Goal: Task Accomplishment & Management: Use online tool/utility

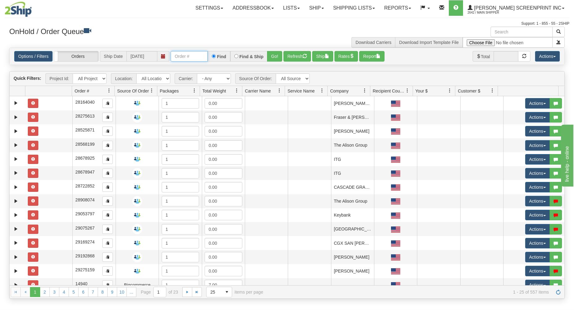
click at [188, 56] on input "text" at bounding box center [189, 56] width 37 height 11
type input "31770837"
click at [272, 53] on button "Go!" at bounding box center [274, 56] width 15 height 11
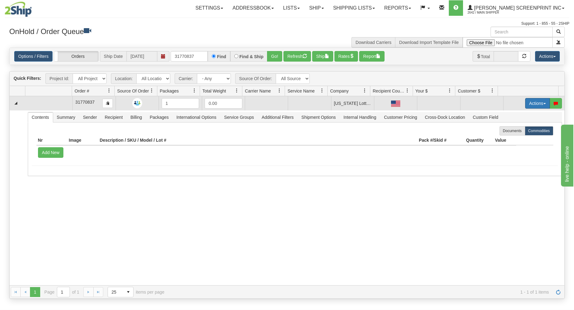
click at [531, 102] on button "Actions" at bounding box center [537, 103] width 25 height 11
click at [515, 115] on link "Open" at bounding box center [524, 115] width 49 height 8
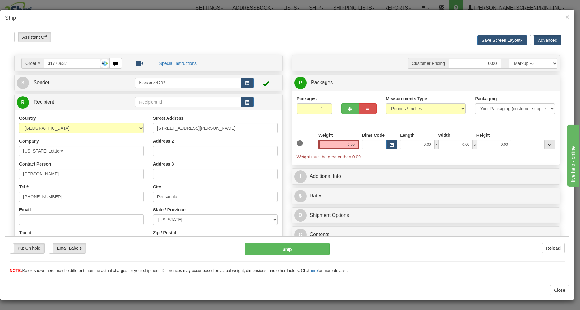
type input "18.40"
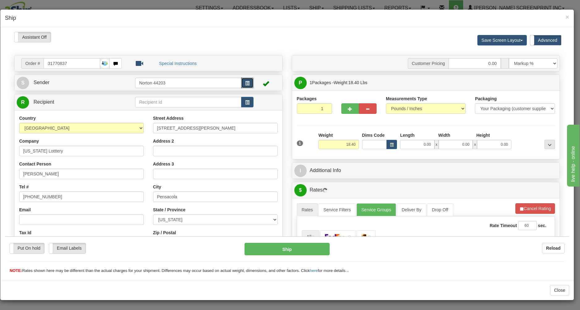
click at [249, 82] on button "button" at bounding box center [247, 82] width 12 height 11
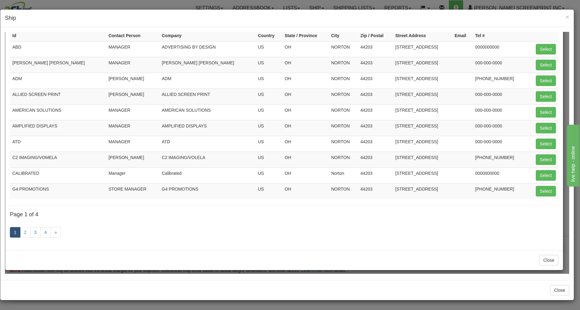
scroll to position [58, 0]
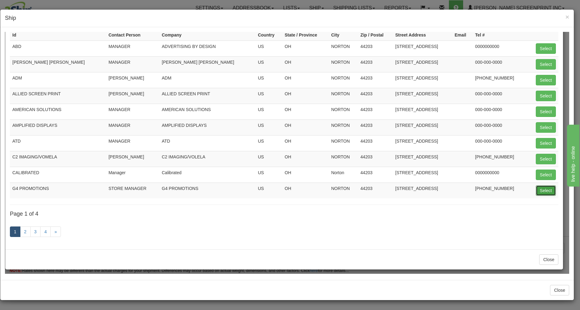
drag, startPoint x: 539, startPoint y: 188, endPoint x: 396, endPoint y: 177, distance: 143.6
click at [539, 188] on button "Select" at bounding box center [546, 190] width 20 height 11
type input "G4 PROMOTIONS"
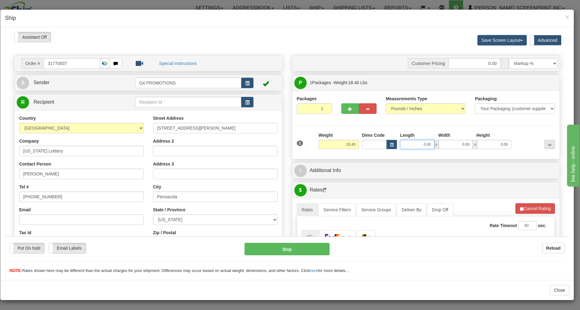
click at [413, 146] on input "0.00" at bounding box center [417, 143] width 34 height 9
type input "18.45"
type input "29.00"
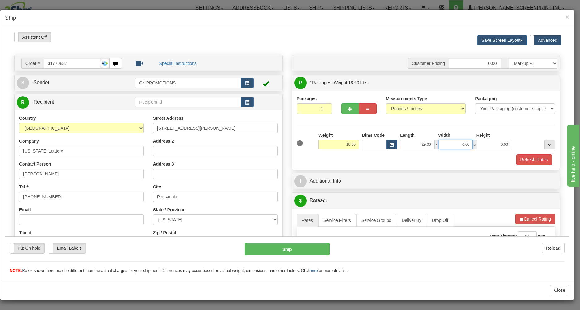
type input "18.55"
type input "15"
type input "18.40"
type input "15.00"
type input "18.25"
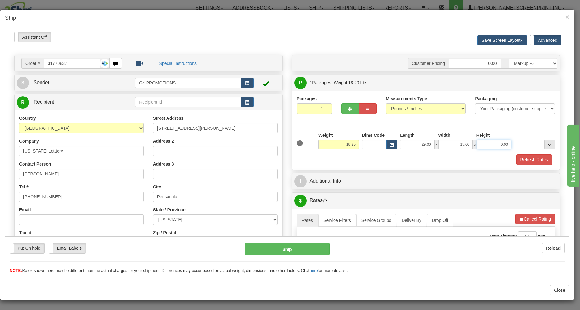
type input "5"
type input "18.40"
type input "5.00"
click at [403, 153] on div "1 Weight 18.40 Dims Code x x" at bounding box center [426, 143] width 262 height 22
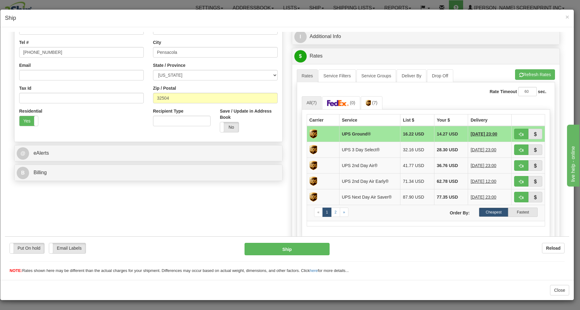
scroll to position [166, 0]
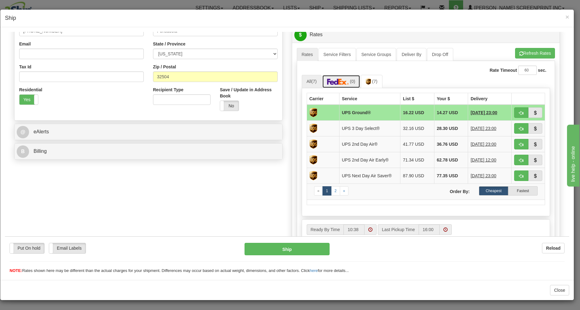
click at [344, 79] on link "(0)" at bounding box center [341, 81] width 38 height 13
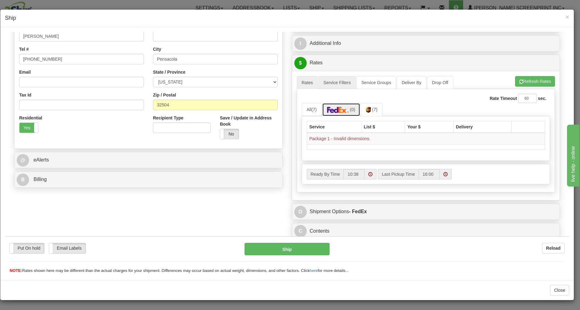
scroll to position [140, 0]
click at [305, 83] on link "Rates" at bounding box center [307, 82] width 21 height 13
drag, startPoint x: 526, startPoint y: 79, endPoint x: 521, endPoint y: 85, distance: 7.9
click at [527, 79] on button "Refresh Rates" at bounding box center [535, 81] width 40 height 11
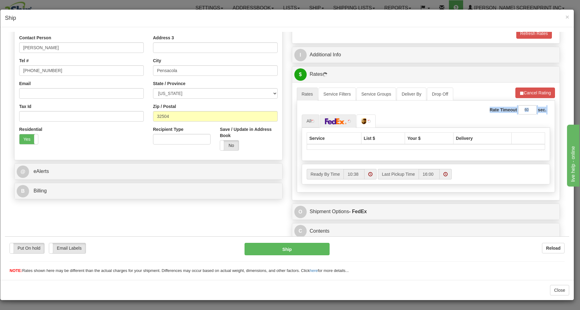
drag, startPoint x: 304, startPoint y: 113, endPoint x: 306, endPoint y: 117, distance: 4.8
click at [305, 115] on div "Rate Timeout 60 sec. All Carrier Service List $ Your $ Delivery" at bounding box center [426, 146] width 259 height 92
click at [309, 117] on link "All (7)" at bounding box center [313, 120] width 23 height 13
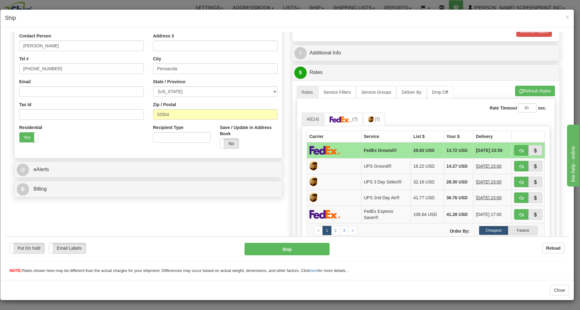
click at [421, 112] on div "Rate Timeout 60 sec." at bounding box center [426, 107] width 249 height 9
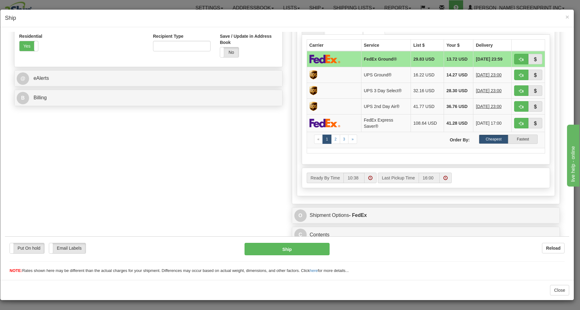
scroll to position [227, 0]
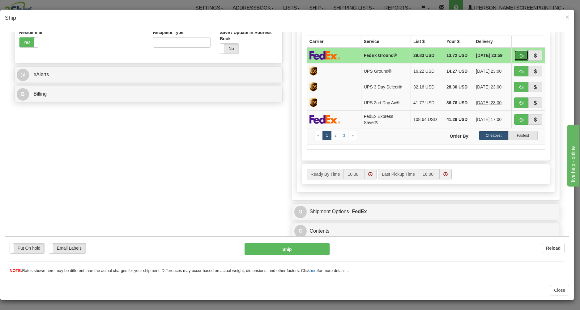
click at [518, 50] on button "button" at bounding box center [521, 55] width 14 height 11
type input "92"
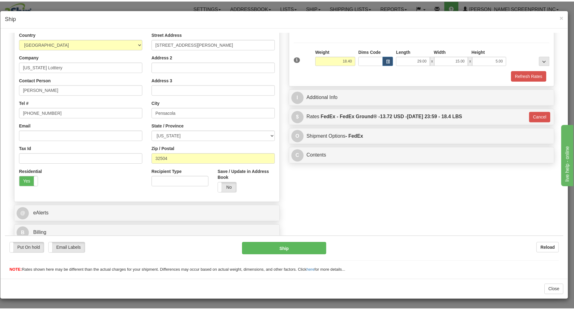
scroll to position [88, 0]
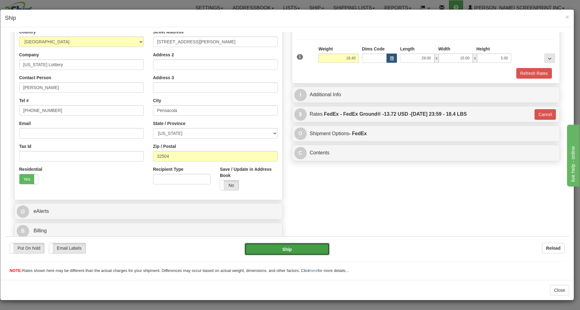
click at [292, 248] on button "Ship" at bounding box center [287, 248] width 85 height 12
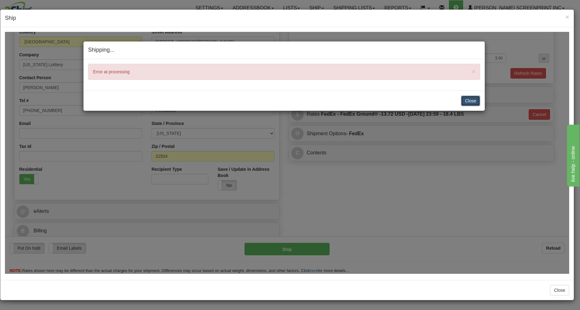
click at [465, 96] on button "Close" at bounding box center [470, 100] width 19 height 11
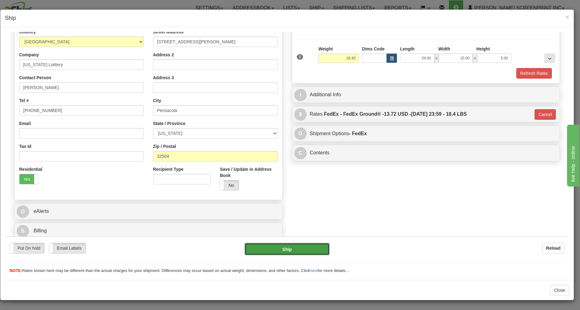
click at [302, 245] on button "Ship" at bounding box center [287, 248] width 85 height 12
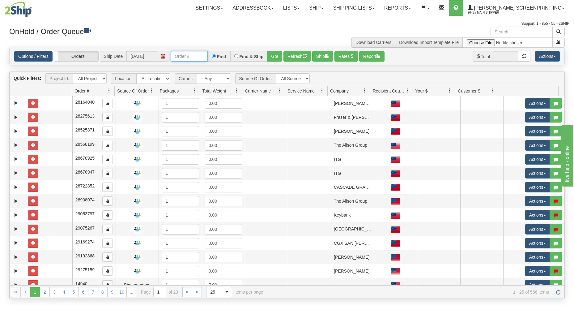
click at [192, 58] on input "text" at bounding box center [189, 56] width 37 height 11
type input "17396"
click at [275, 56] on button "Go!" at bounding box center [274, 56] width 15 height 11
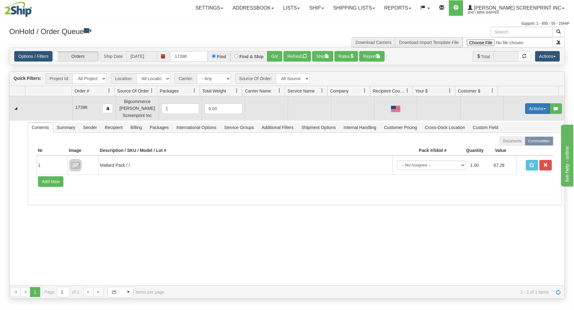
click at [525, 108] on button "Actions" at bounding box center [537, 108] width 25 height 11
click at [507, 121] on span at bounding box center [509, 120] width 4 height 4
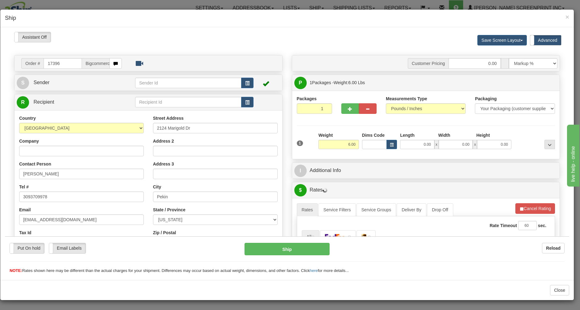
type input "4.40"
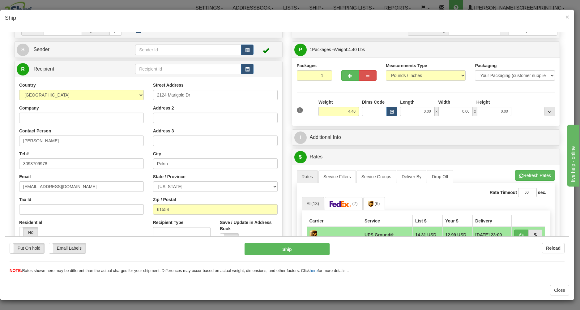
scroll to position [66, 0]
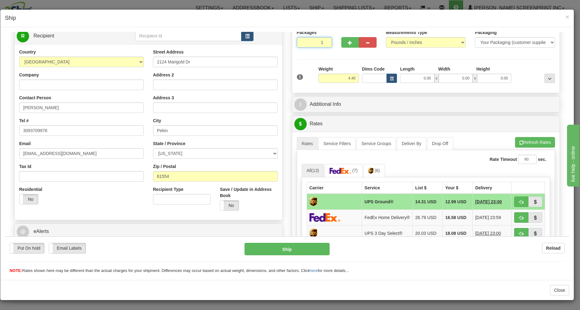
click at [299, 41] on input "1" at bounding box center [314, 42] width 35 height 11
drag, startPoint x: 340, startPoint y: 80, endPoint x: 349, endPoint y: 80, distance: 8.7
click at [342, 80] on input "4.40" at bounding box center [339, 77] width 41 height 9
click at [404, 79] on input "0.00" at bounding box center [417, 77] width 34 height 9
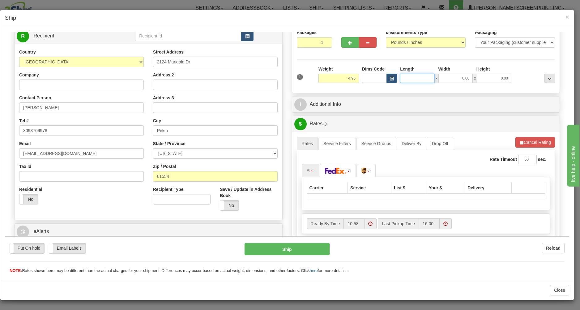
type input "4.90"
type input "26"
type input "4.40"
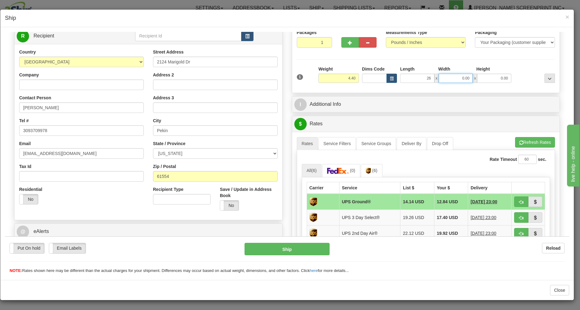
type input "26.00"
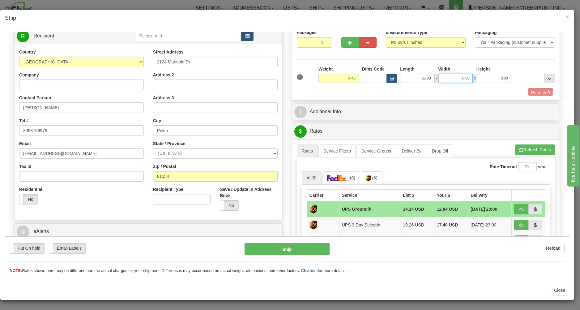
click at [461, 76] on input "0.00" at bounding box center [456, 77] width 34 height 9
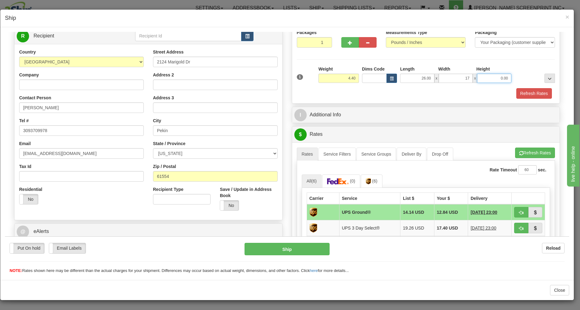
type input "17.00"
click at [504, 79] on input "0.00" at bounding box center [494, 77] width 34 height 9
type input "4.00"
click at [530, 153] on button "Refresh Rates" at bounding box center [535, 152] width 40 height 11
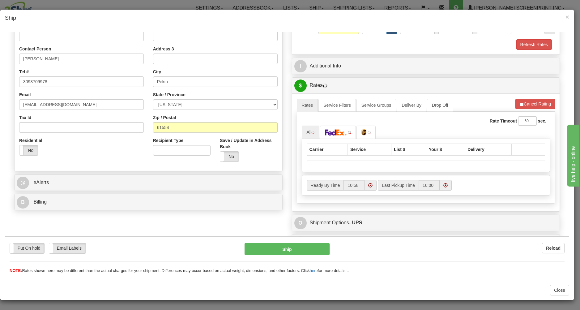
scroll to position [128, 0]
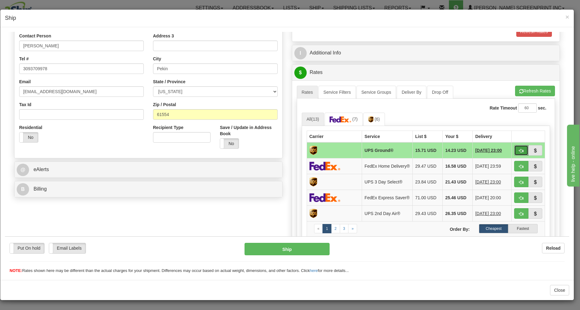
click at [519, 149] on span "button" at bounding box center [521, 150] width 4 height 4
type input "03"
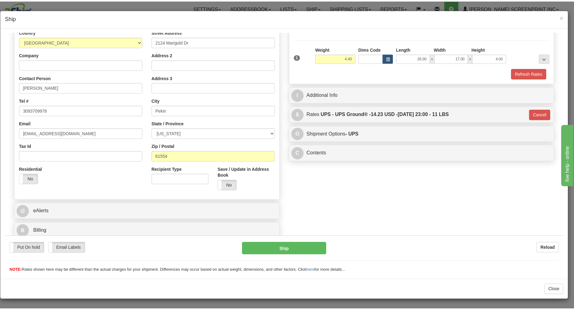
scroll to position [88, 0]
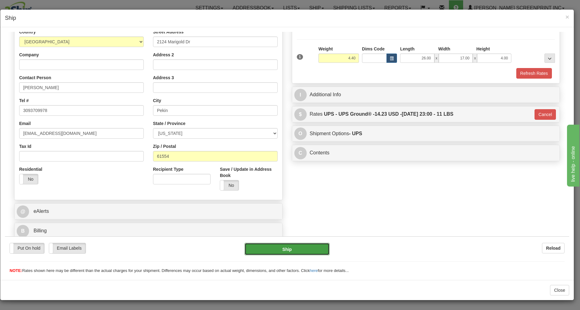
click at [314, 246] on button "Ship" at bounding box center [287, 248] width 85 height 12
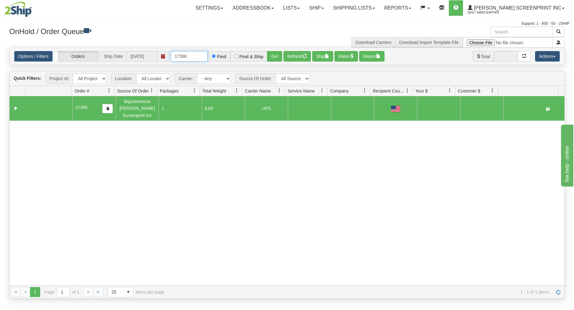
click at [198, 53] on input "17396" at bounding box center [189, 56] width 37 height 11
type input "1"
click at [163, 30] on h3 "OnHold / Order Queue" at bounding box center [145, 31] width 273 height 9
